Goal: Information Seeking & Learning: Learn about a topic

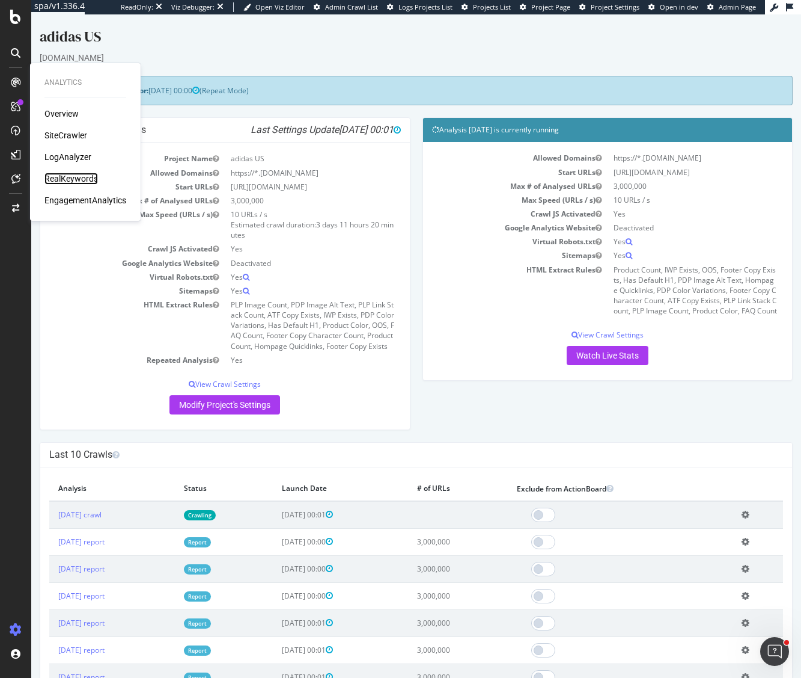
click at [66, 178] on div "RealKeywords" at bounding box center [71, 179] width 54 height 12
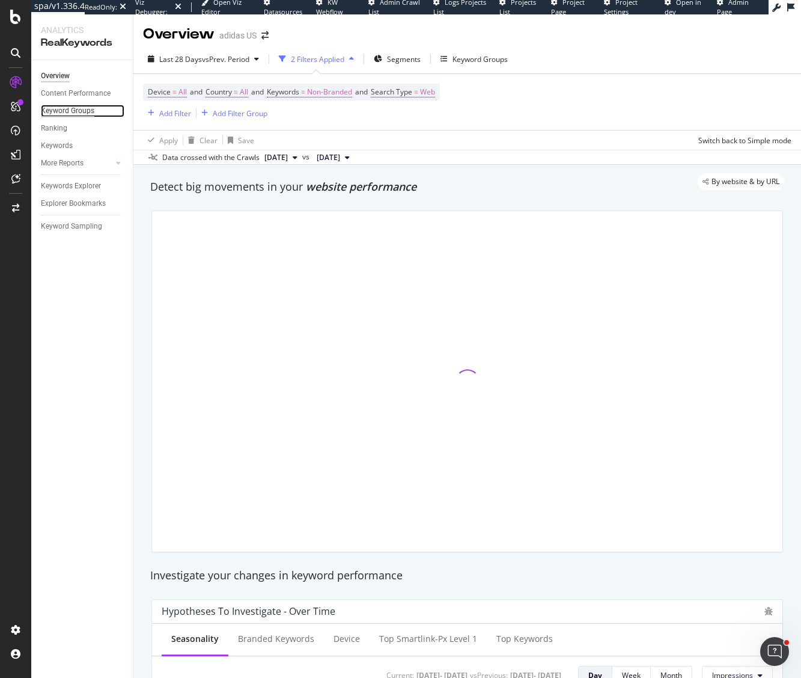
click at [74, 108] on div "Keyword Groups" at bounding box center [68, 111] width 54 height 13
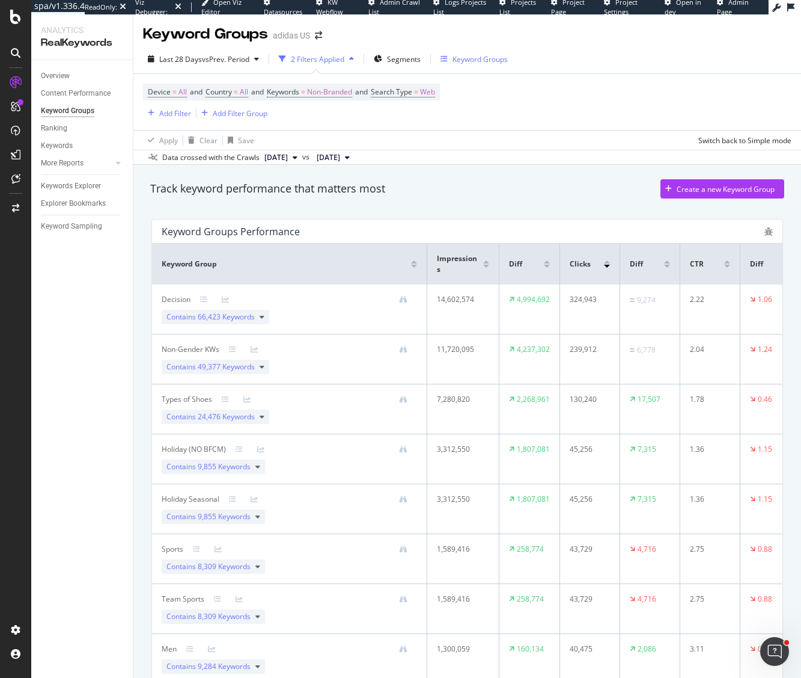
click at [451, 57] on div "Keyword Groups" at bounding box center [474, 59] width 67 height 10
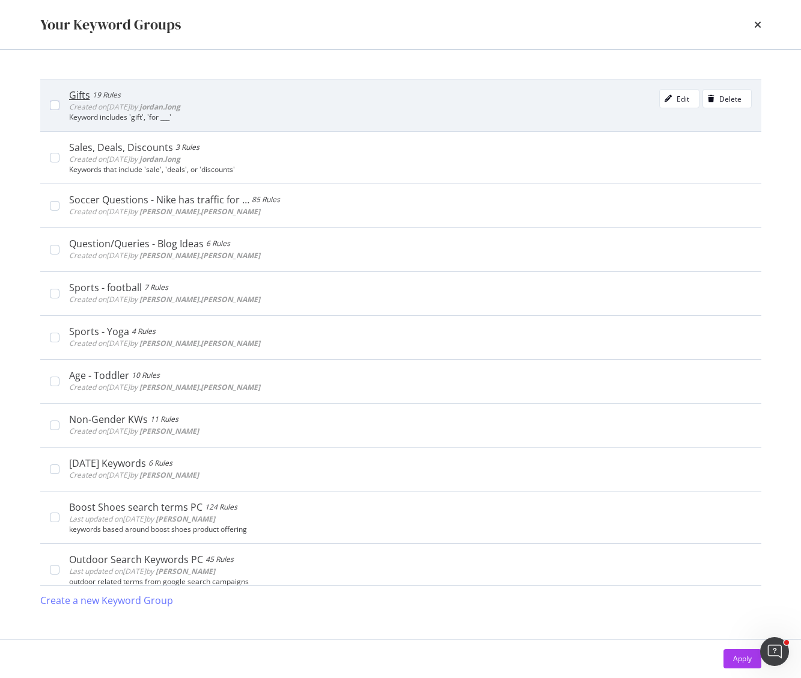
scroll to position [209, 0]
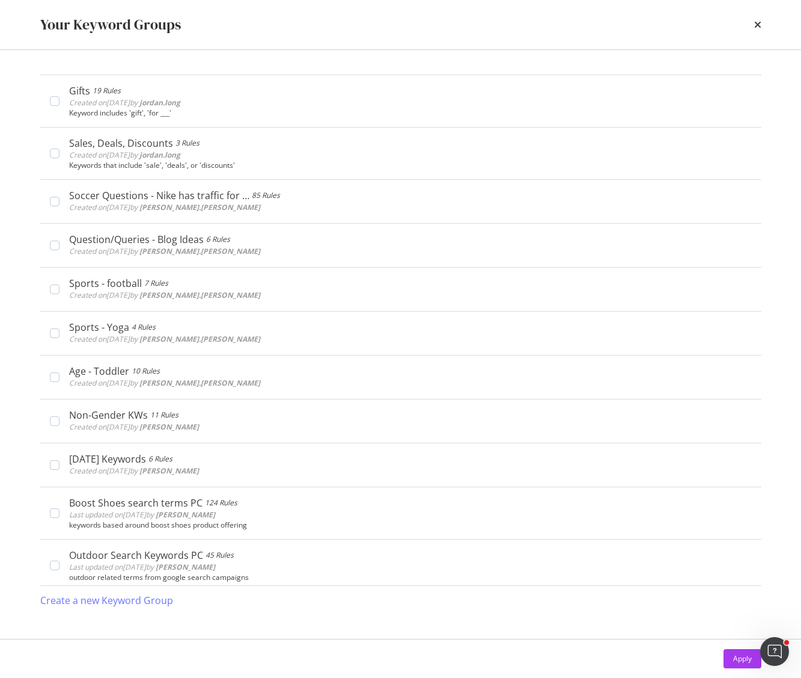
click at [756, 23] on icon "times" at bounding box center [758, 25] width 7 height 10
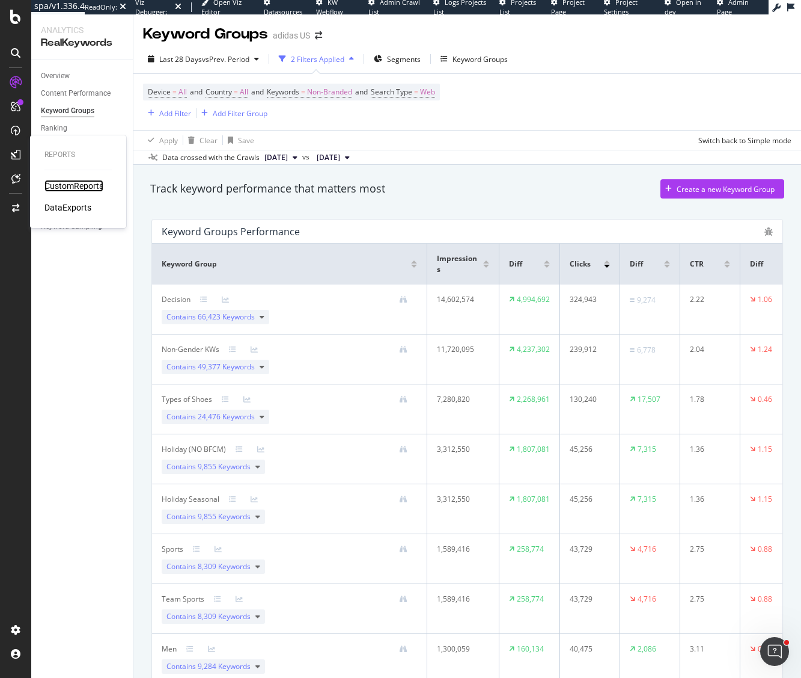
click at [72, 184] on div "CustomReports" at bounding box center [73, 186] width 59 height 12
